Goal: Transaction & Acquisition: Purchase product/service

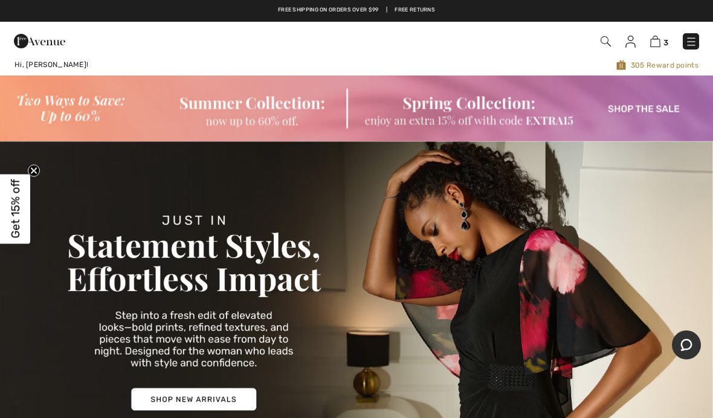
click at [252, 107] on img at bounding box center [356, 108] width 713 height 65
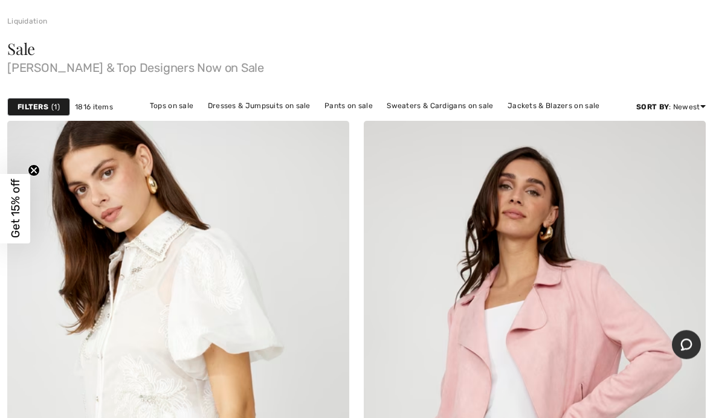
scroll to position [127, 0]
click at [36, 112] on strong "Filters" at bounding box center [33, 107] width 31 height 11
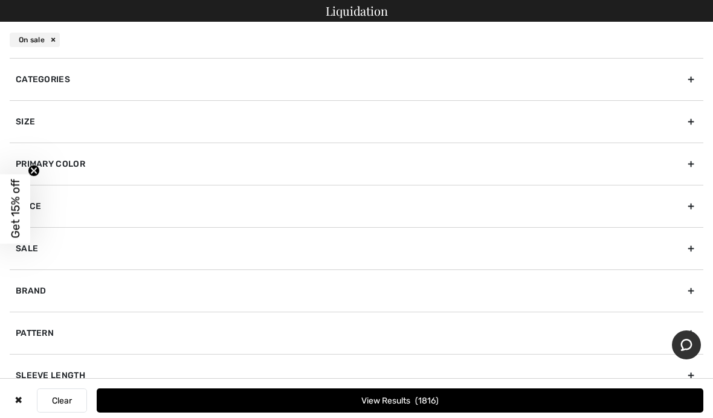
scroll to position [0, 0]
click at [310, 114] on div "Size" at bounding box center [357, 121] width 694 height 42
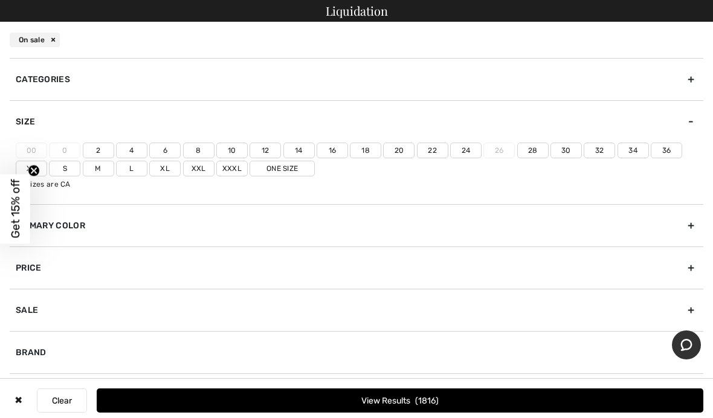
click at [234, 153] on label "10" at bounding box center [231, 151] width 31 height 16
click at [0, 0] on input"] "10" at bounding box center [0, 0] width 0 height 0
click at [94, 163] on label "M" at bounding box center [98, 169] width 31 height 16
click at [0, 0] on input"] "M" at bounding box center [0, 0] width 0 height 0
click at [135, 171] on label "L" at bounding box center [131, 169] width 31 height 16
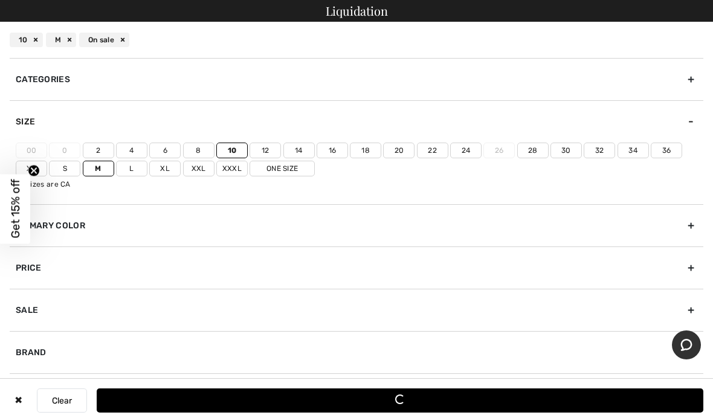
click at [0, 0] on input"] "L" at bounding box center [0, 0] width 0 height 0
click at [689, 69] on div "Categories" at bounding box center [357, 79] width 694 height 42
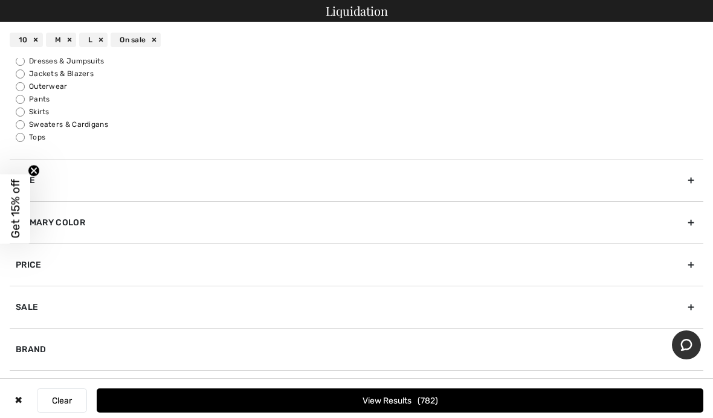
scroll to position [46, 0]
click at [28, 68] on label "Jackets & Blazers" at bounding box center [360, 72] width 688 height 11
click at [25, 68] on input "Jackets & Blazers" at bounding box center [20, 72] width 9 height 9
radio input "true"
click at [25, 127] on input "Sweaters & Cardigans" at bounding box center [20, 123] width 9 height 9
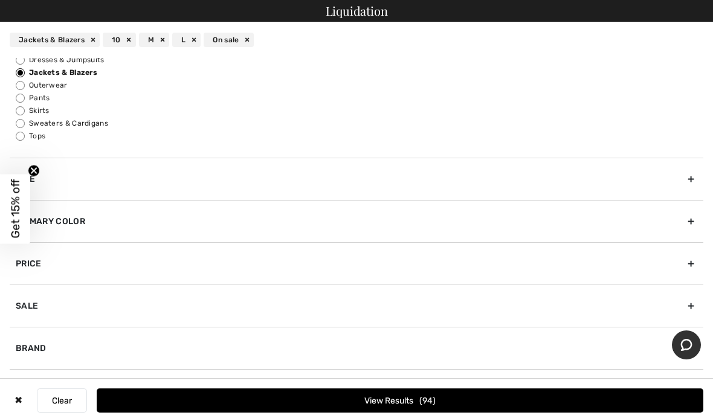
radio input "true"
click at [25, 138] on input "Tops" at bounding box center [20, 136] width 9 height 9
radio input "true"
click at [28, 122] on label "Sweaters & Cardigans" at bounding box center [360, 123] width 688 height 11
click at [25, 122] on input "Sweaters & Cardigans" at bounding box center [20, 123] width 9 height 9
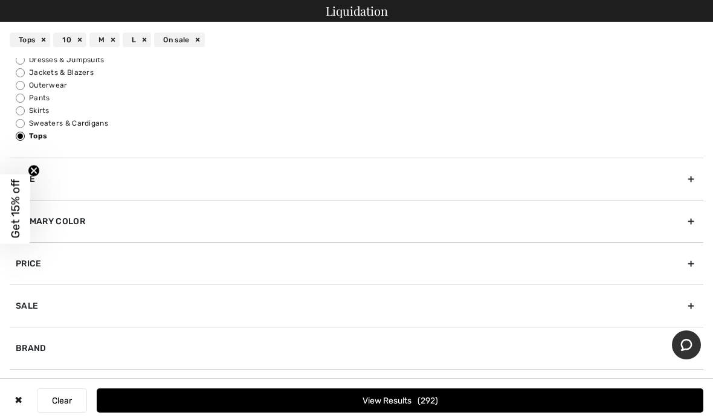
radio input "true"
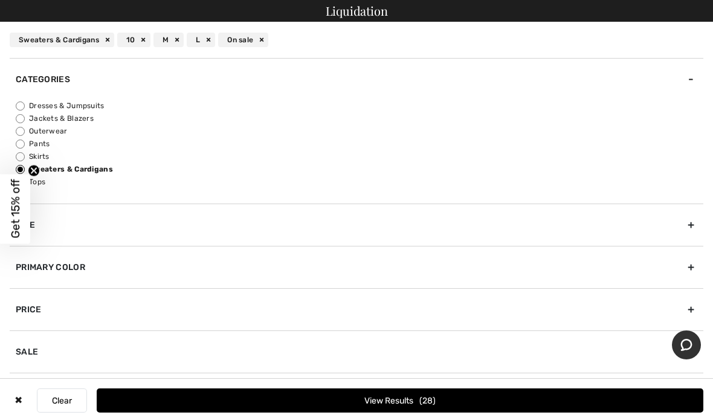
scroll to position [0, 0]
click at [30, 169] on circle "Close teaser" at bounding box center [33, 170] width 11 height 11
click at [29, 167] on label "Sweaters & Cardigans" at bounding box center [360, 169] width 688 height 11
click at [25, 167] on input "Sweaters & Cardigans" at bounding box center [20, 169] width 9 height 9
click at [32, 180] on label "Tops" at bounding box center [360, 182] width 688 height 11
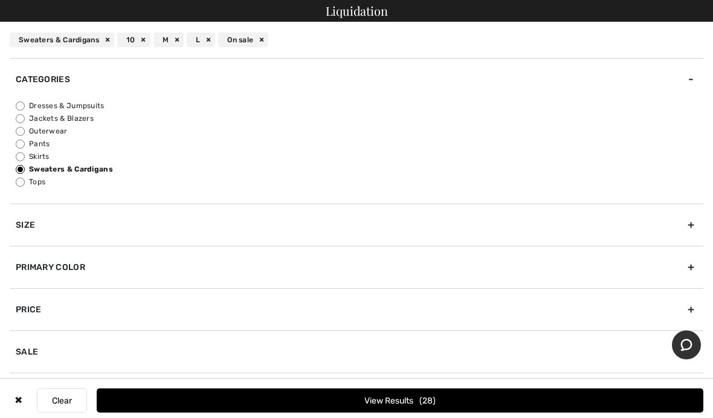
click at [25, 180] on input "Tops" at bounding box center [20, 182] width 9 height 9
radio input "true"
click at [696, 229] on div "Size" at bounding box center [357, 225] width 694 height 42
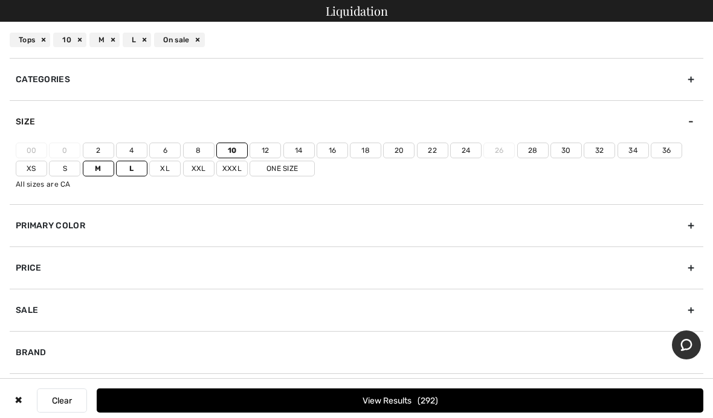
click at [640, 112] on div "Size" at bounding box center [357, 121] width 694 height 42
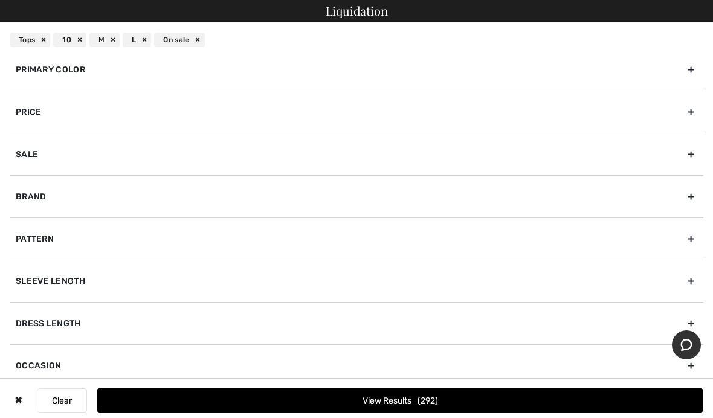
scroll to position [95, 0]
click at [663, 268] on div "Sleeve length" at bounding box center [357, 280] width 694 height 42
click at [25, 299] on div "Sleeve length" at bounding box center [357, 280] width 694 height 42
click at [151, 231] on div "Pattern" at bounding box center [357, 238] width 694 height 42
click at [401, 310] on div "Sleeve length" at bounding box center [357, 320] width 694 height 42
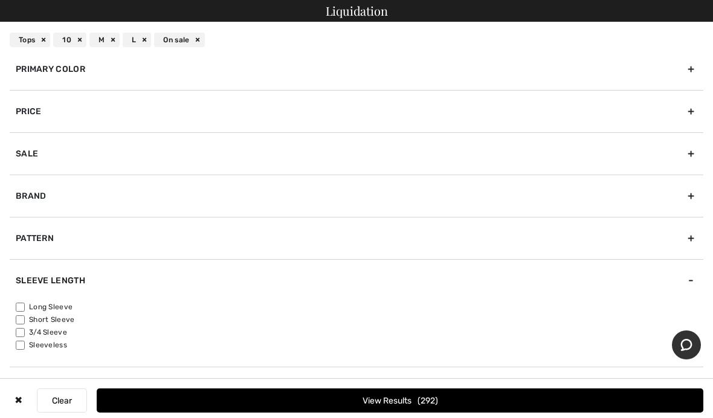
click at [31, 302] on label "Long Sleeve" at bounding box center [360, 307] width 688 height 11
click at [25, 303] on input"] "Long Sleeve" at bounding box center [20, 307] width 9 height 9
checkbox input"] "true"
click at [30, 319] on label "Short Sleeve" at bounding box center [360, 319] width 688 height 11
click at [25, 319] on input"] "Short Sleeve" at bounding box center [20, 320] width 9 height 9
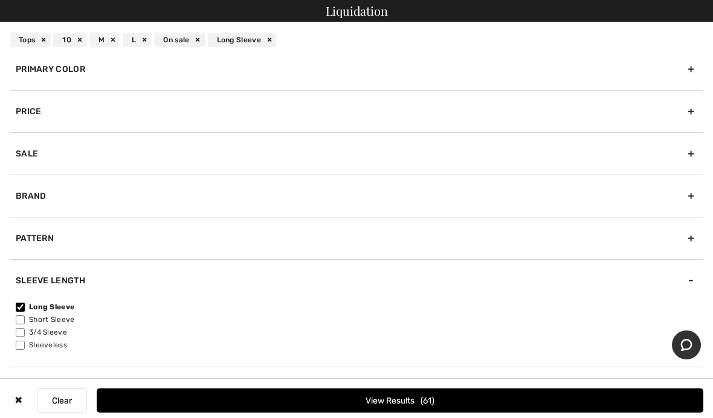
checkbox input"] "true"
click at [30, 331] on label "3/4 Sleeve" at bounding box center [360, 332] width 688 height 11
click at [25, 331] on input"] "3/4 Sleeve" at bounding box center [20, 332] width 9 height 9
checkbox input"] "true"
click at [439, 400] on span "240" at bounding box center [428, 401] width 22 height 10
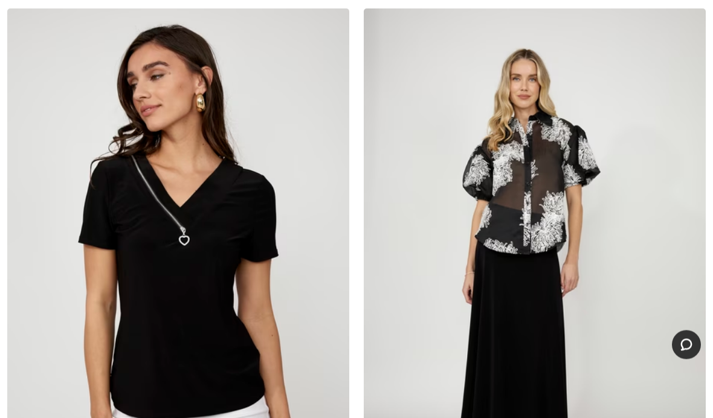
scroll to position [272, 0]
